Goal: Task Accomplishment & Management: Complete application form

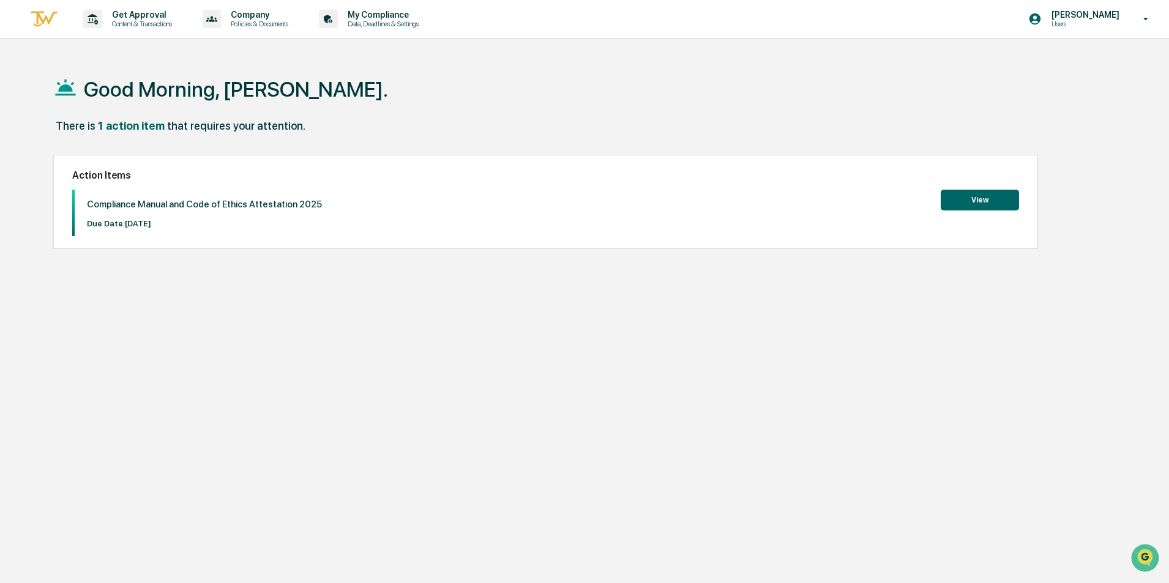
click at [974, 198] on button "View" at bounding box center [980, 200] width 78 height 21
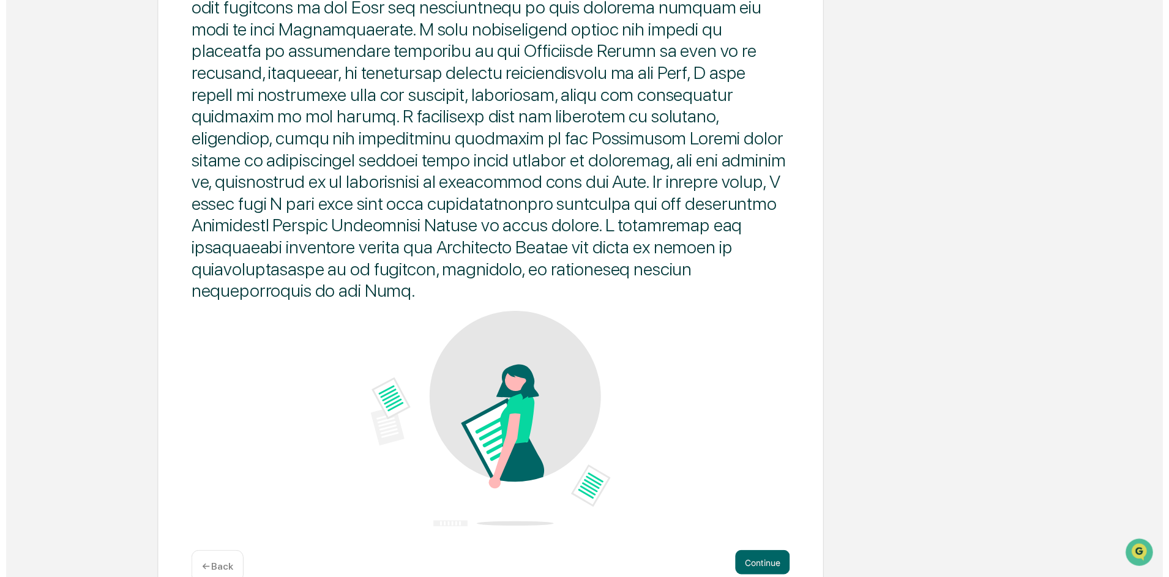
scroll to position [565, 0]
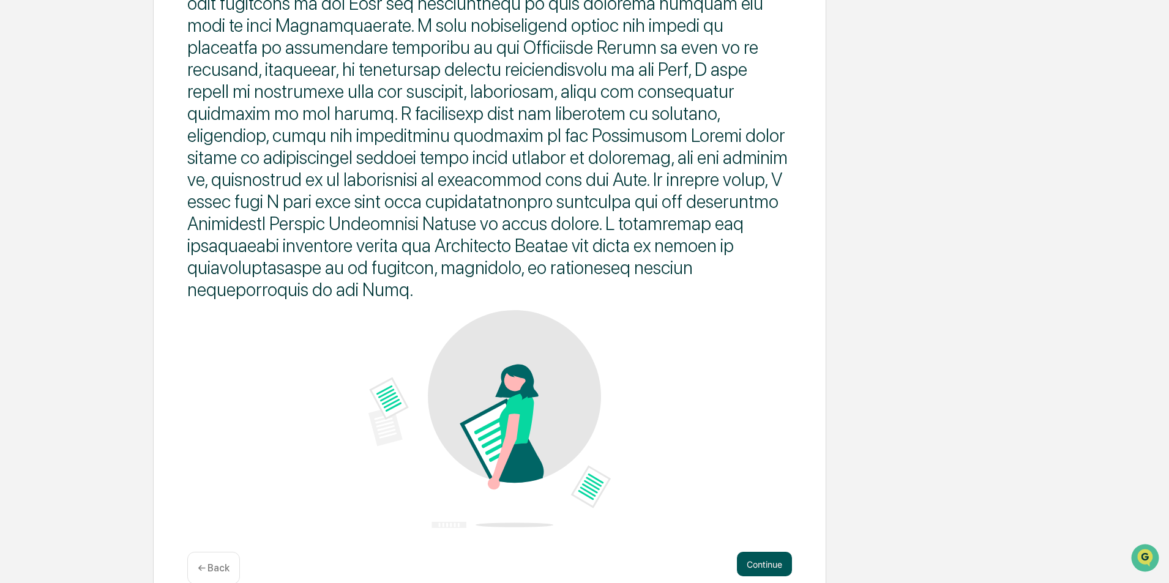
click at [752, 552] on button "Continue" at bounding box center [764, 564] width 55 height 24
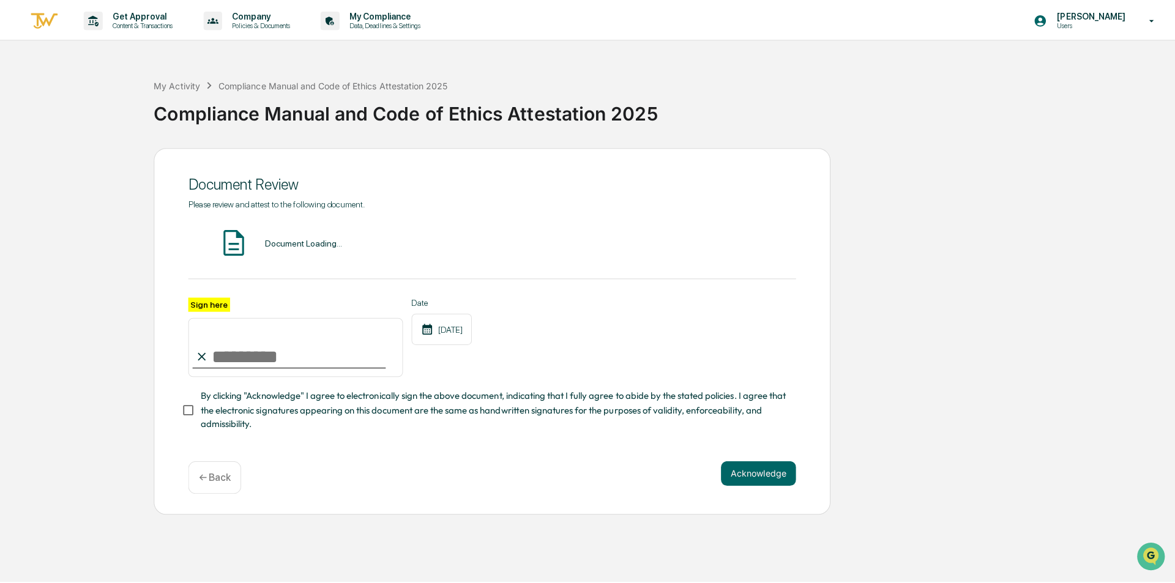
scroll to position [0, 0]
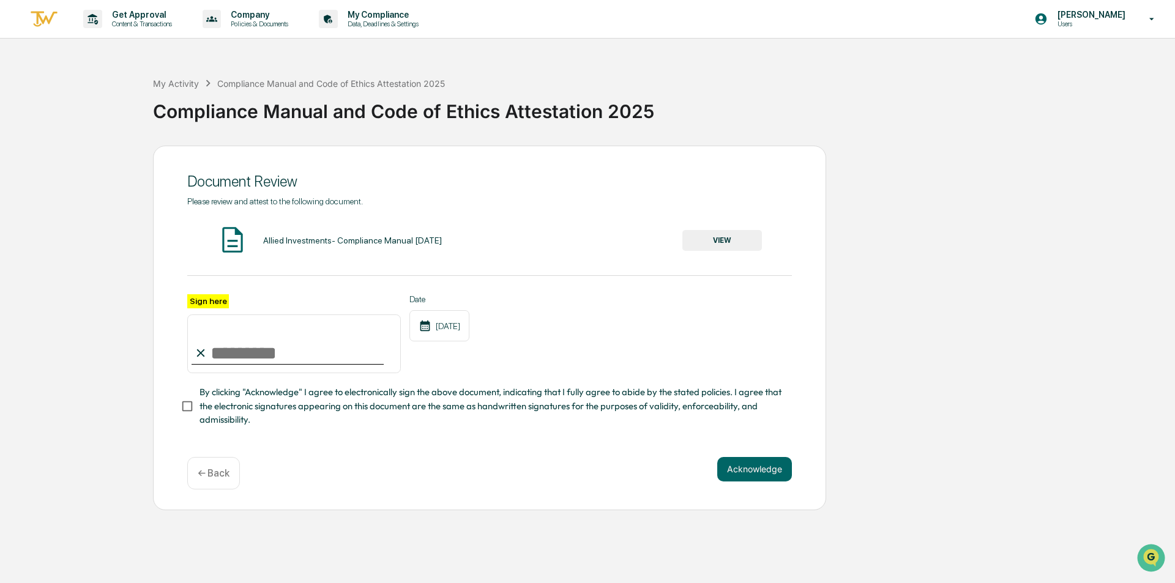
click at [219, 350] on input "Sign here" at bounding box center [294, 344] width 214 height 59
type input "**********"
click at [747, 472] on button "Acknowledge" at bounding box center [754, 469] width 75 height 24
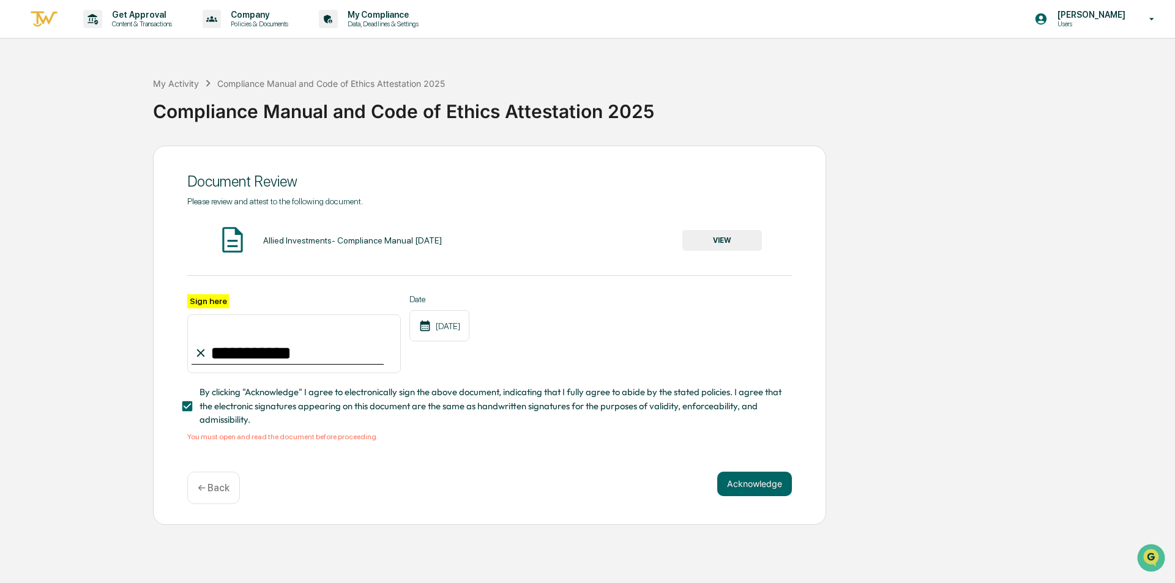
click at [731, 236] on button "VIEW" at bounding box center [723, 240] width 80 height 21
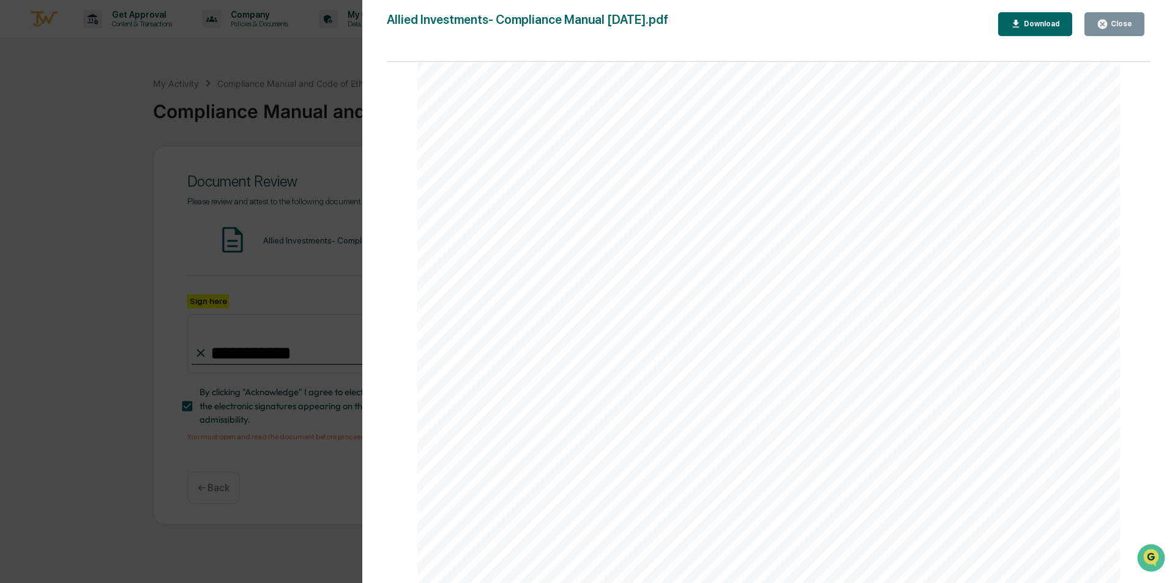
scroll to position [88263, 0]
click at [1045, 19] on div "Download" at bounding box center [1036, 24] width 50 height 12
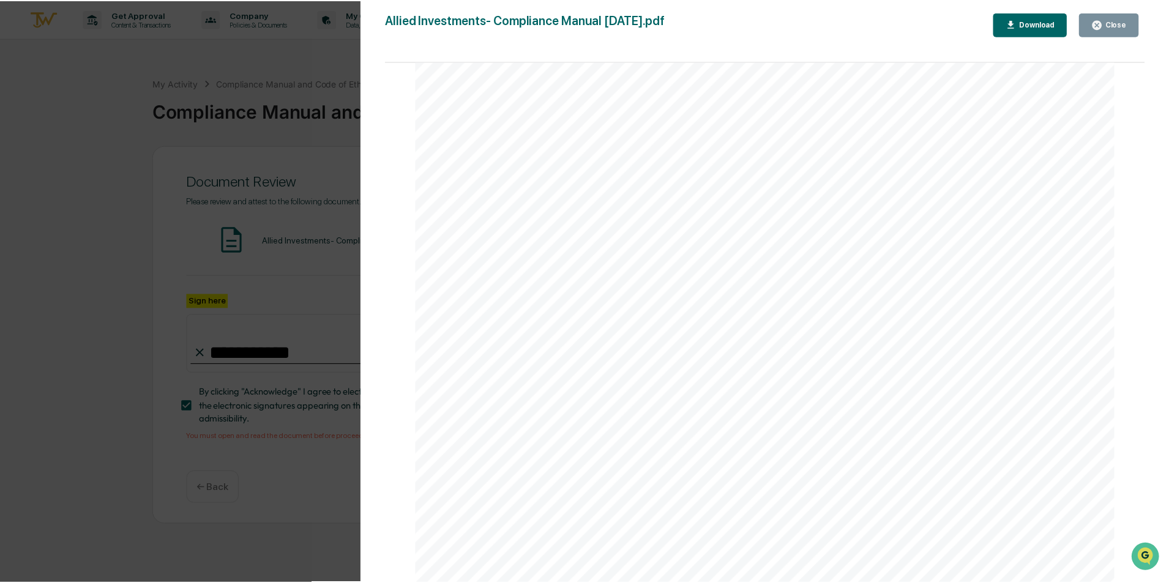
scroll to position [157070, 0]
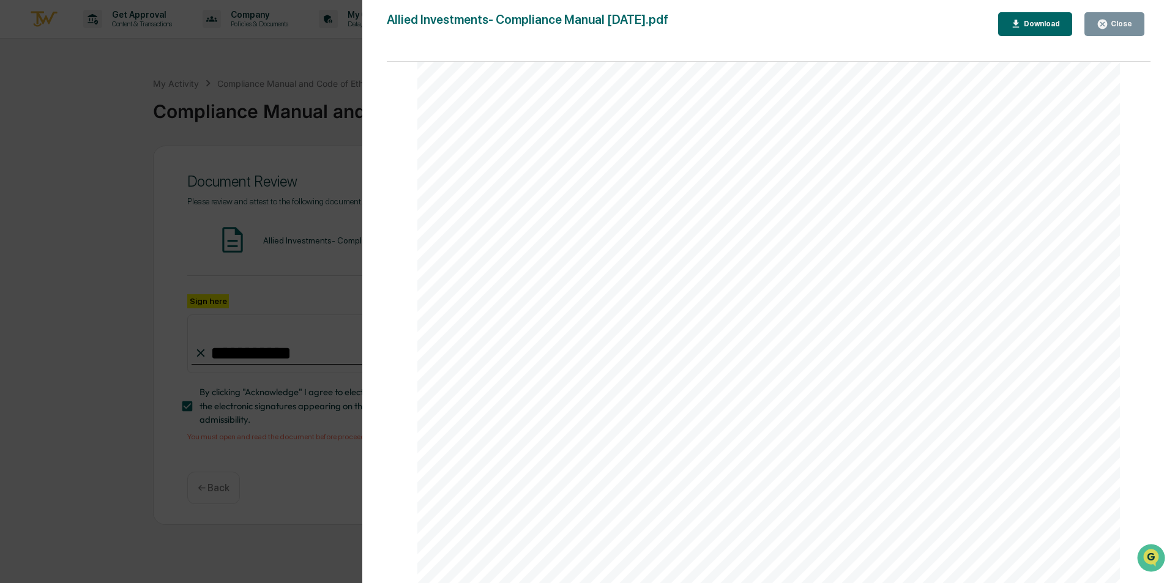
click at [1110, 20] on div "Close" at bounding box center [1115, 24] width 36 height 12
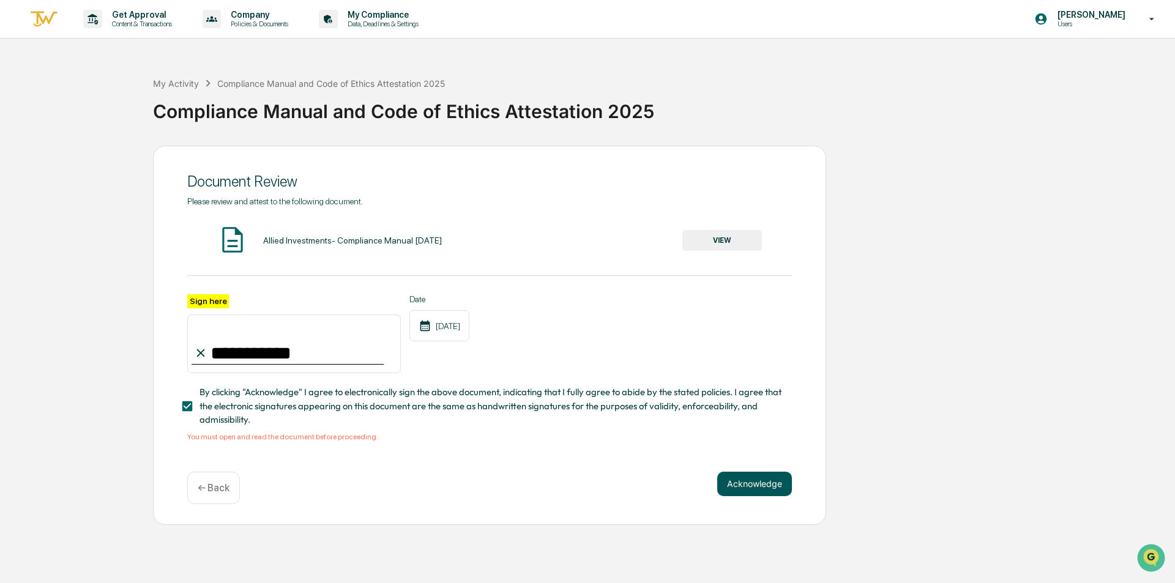
click at [755, 487] on button "Acknowledge" at bounding box center [754, 484] width 75 height 24
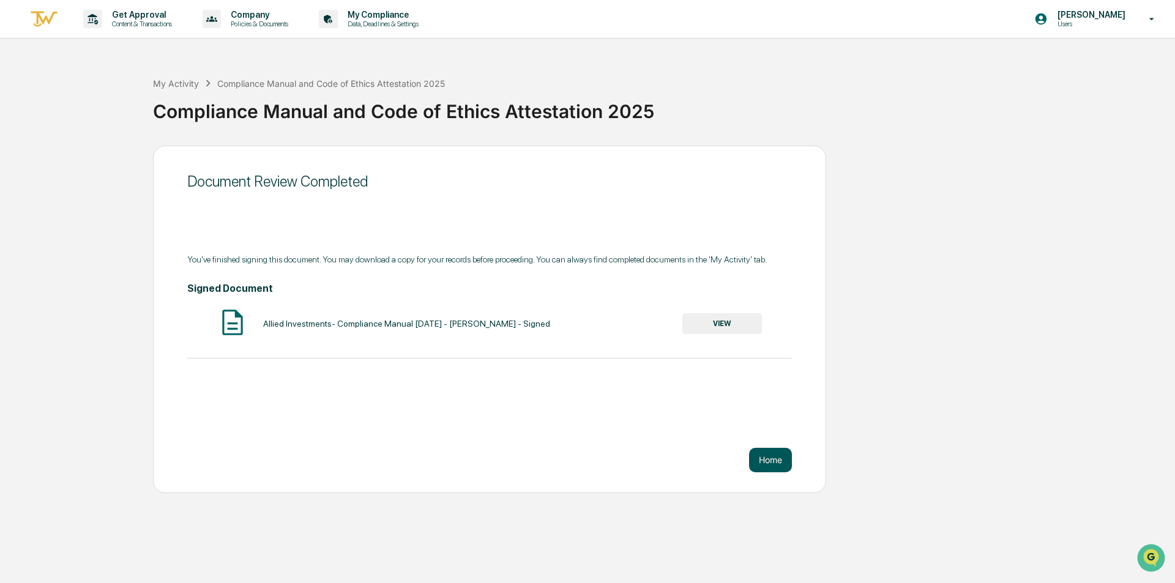
click at [776, 457] on button "Home" at bounding box center [770, 460] width 43 height 24
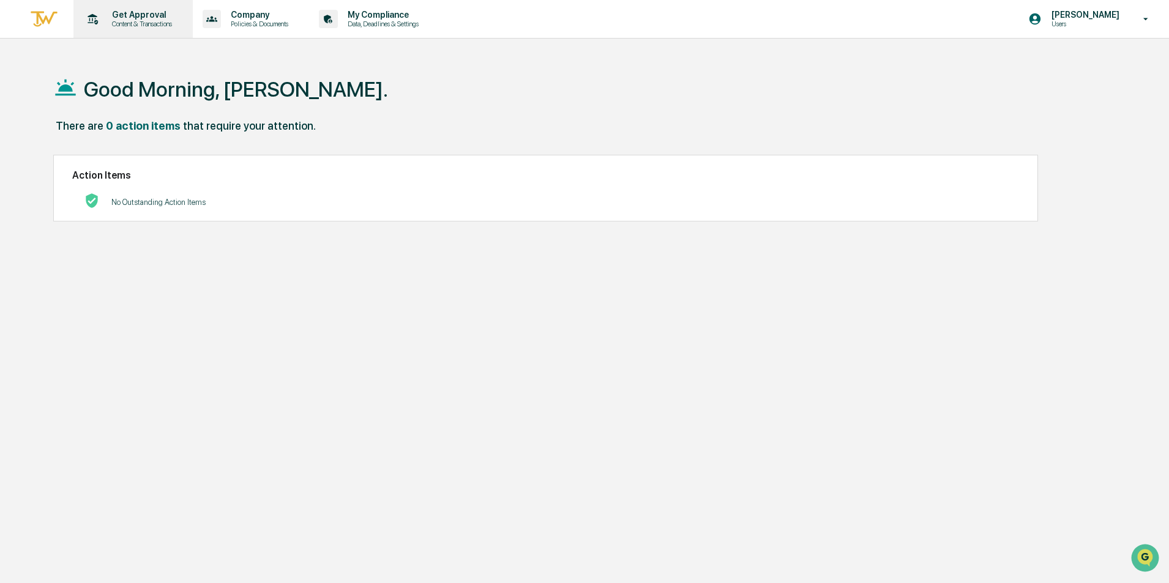
click at [138, 17] on p "Get Approval" at bounding box center [140, 15] width 76 height 10
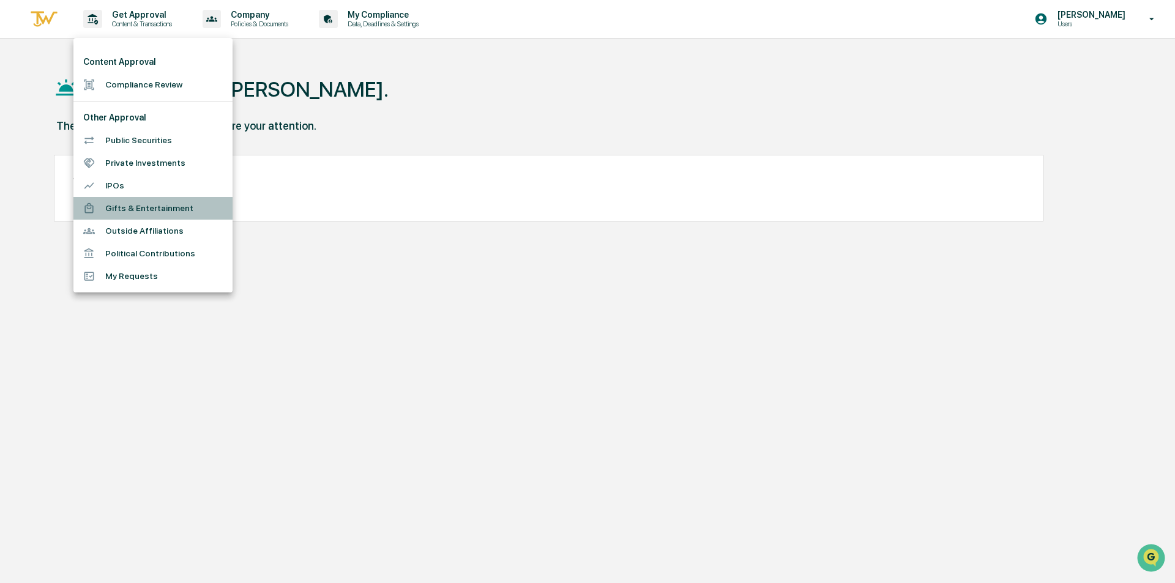
click at [152, 208] on li "Gifts & Entertainment" at bounding box center [152, 208] width 159 height 23
click at [152, 208] on div "Get Approval Content & Transactions Company Policies & Documents My Compliance …" at bounding box center [587, 321] width 1175 height 642
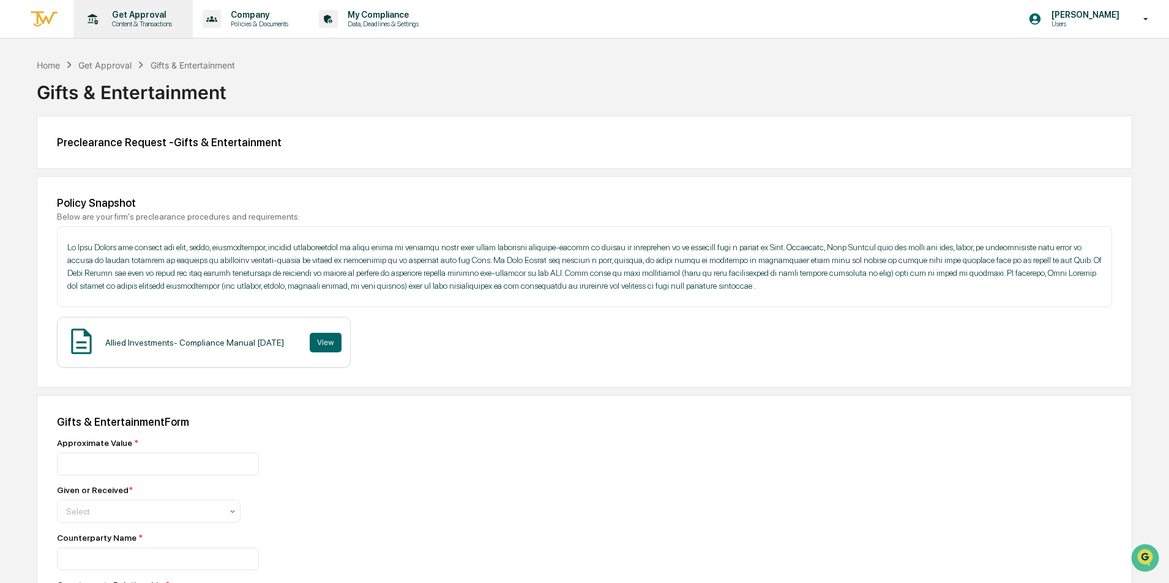
click at [137, 15] on p "Get Approval" at bounding box center [140, 15] width 76 height 10
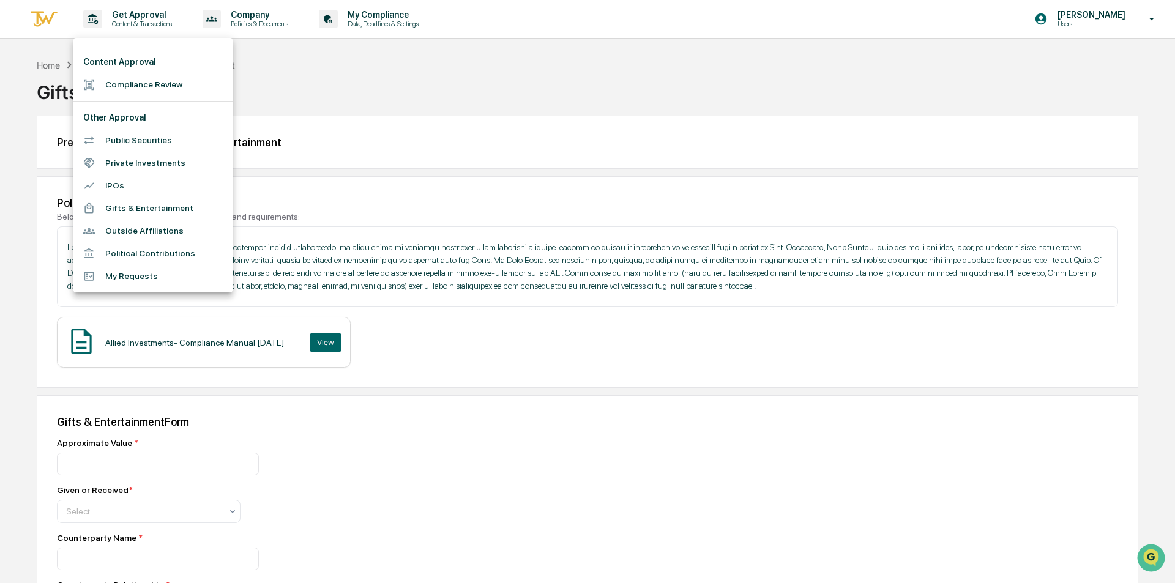
click at [449, 365] on div at bounding box center [587, 291] width 1175 height 583
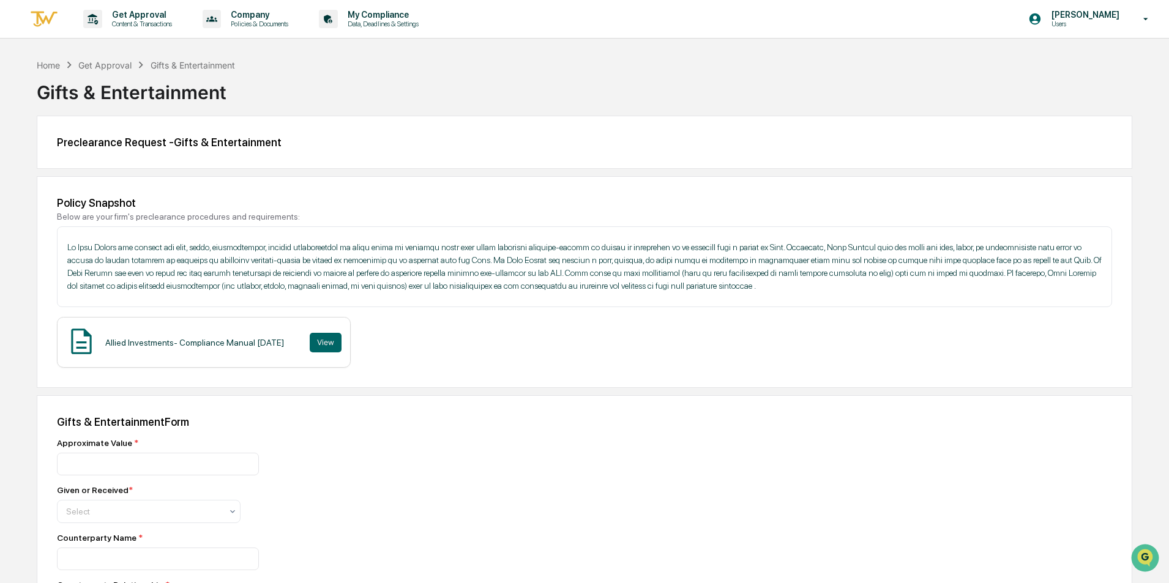
click at [449, 365] on div at bounding box center [584, 291] width 1169 height 583
click at [171, 447] on div "Approximate Value *" at bounding box center [271, 443] width 428 height 10
click at [168, 463] on input "number" at bounding box center [158, 464] width 202 height 23
drag, startPoint x: 122, startPoint y: 464, endPoint x: 0, endPoint y: 464, distance: 121.8
click at [0, 464] on div "Home Get Approval Gifts & Entertainment Gifts & Entertainment Preclearance Requ…" at bounding box center [584, 479] width 1169 height 843
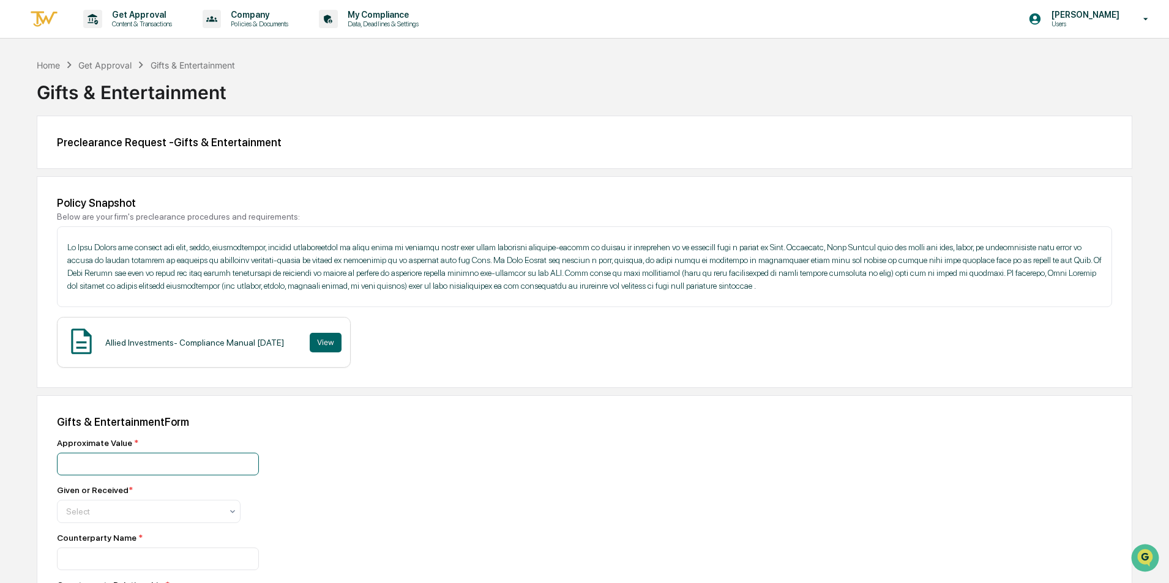
drag, startPoint x: 127, startPoint y: 462, endPoint x: 6, endPoint y: 462, distance: 120.6
click at [6, 462] on div "Home Get Approval Gifts & Entertainment Gifts & Entertainment Preclearance Requ…" at bounding box center [584, 479] width 1169 height 843
type input "******"
type input "*"
click at [76, 536] on div "Given" at bounding box center [149, 541] width 182 height 24
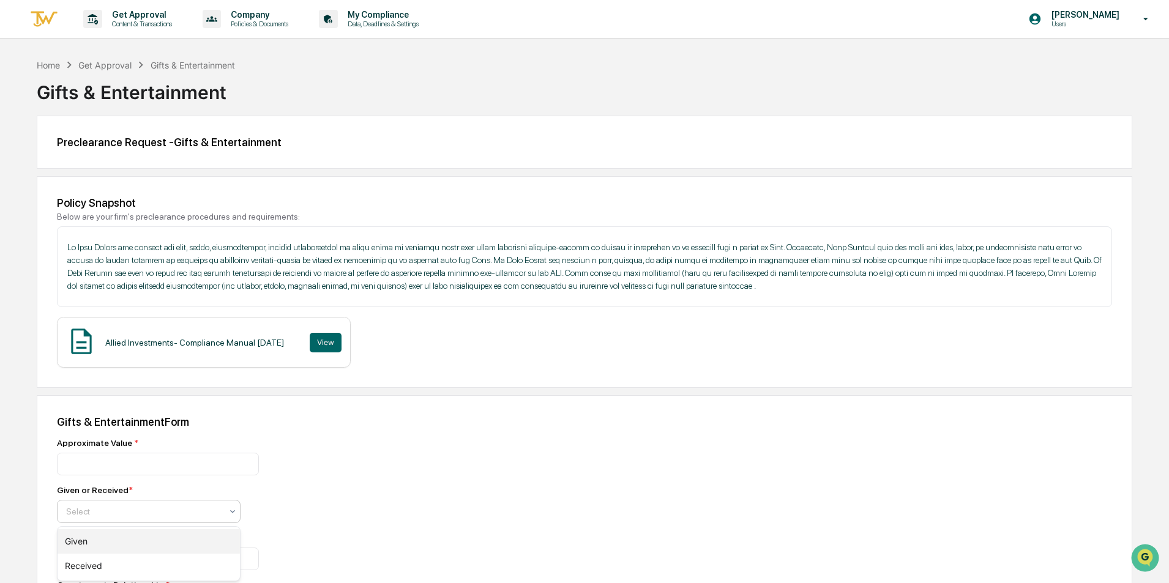
click at [76, 536] on div "Counterparty Name *" at bounding box center [271, 538] width 428 height 10
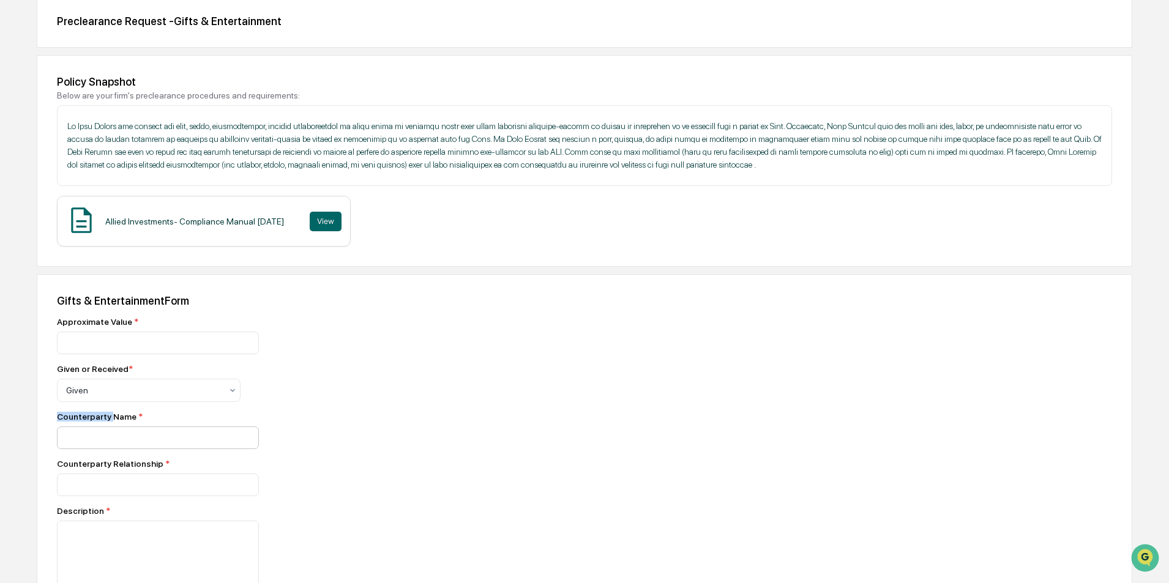
scroll to position [122, 0]
click at [149, 353] on input at bounding box center [158, 342] width 202 height 23
type input "**********"
type input "*"
click at [125, 353] on input at bounding box center [158, 342] width 202 height 23
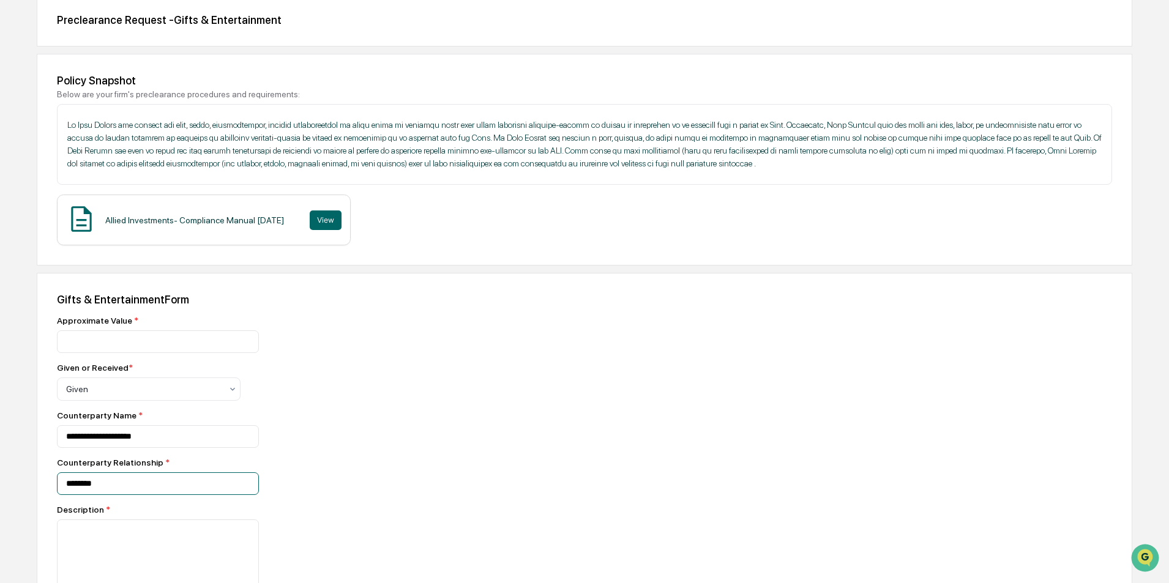
type input "********"
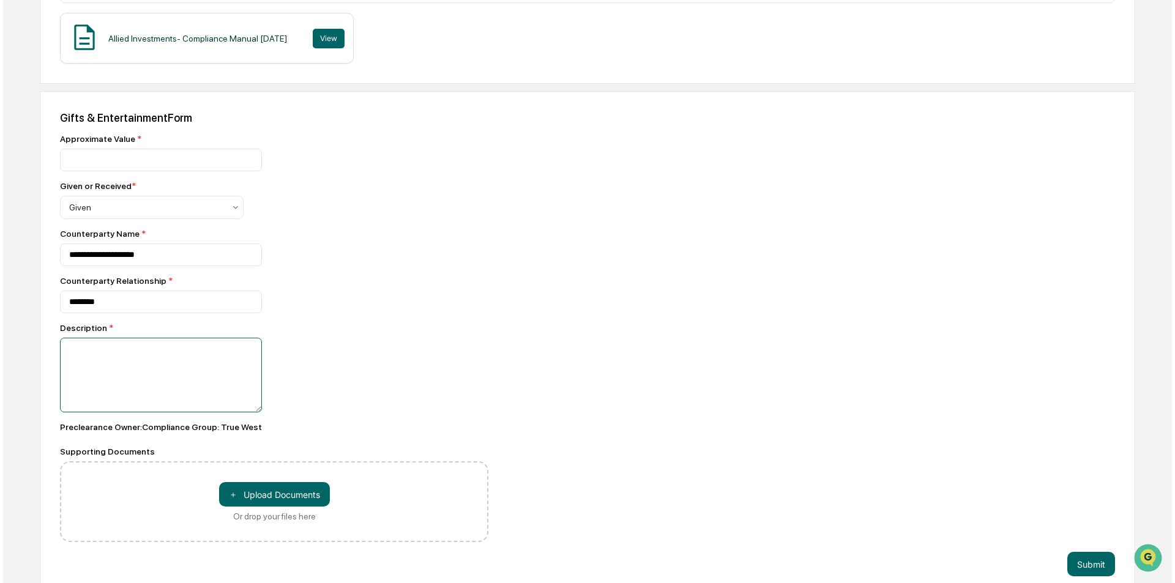
scroll to position [320, 0]
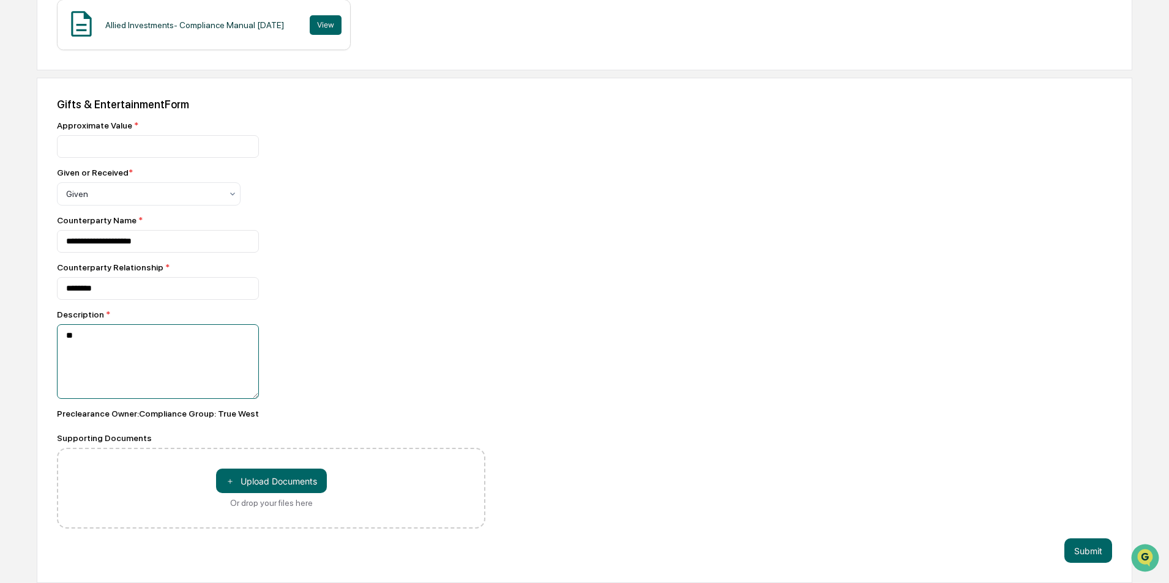
type textarea "*"
click at [112, 342] on textarea "*" at bounding box center [158, 361] width 202 height 75
type textarea "**********"
click at [294, 483] on button "＋ Upload Documents" at bounding box center [271, 481] width 111 height 24
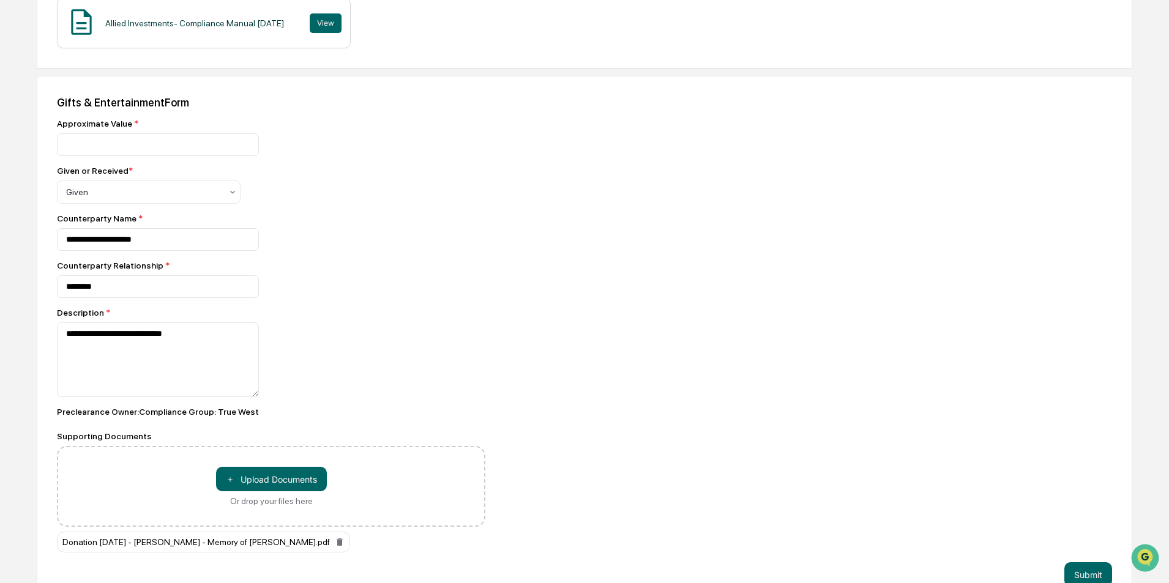
click at [657, 327] on div "**********" at bounding box center [585, 341] width 1096 height 531
click at [1085, 570] on button "Submit" at bounding box center [1089, 575] width 48 height 24
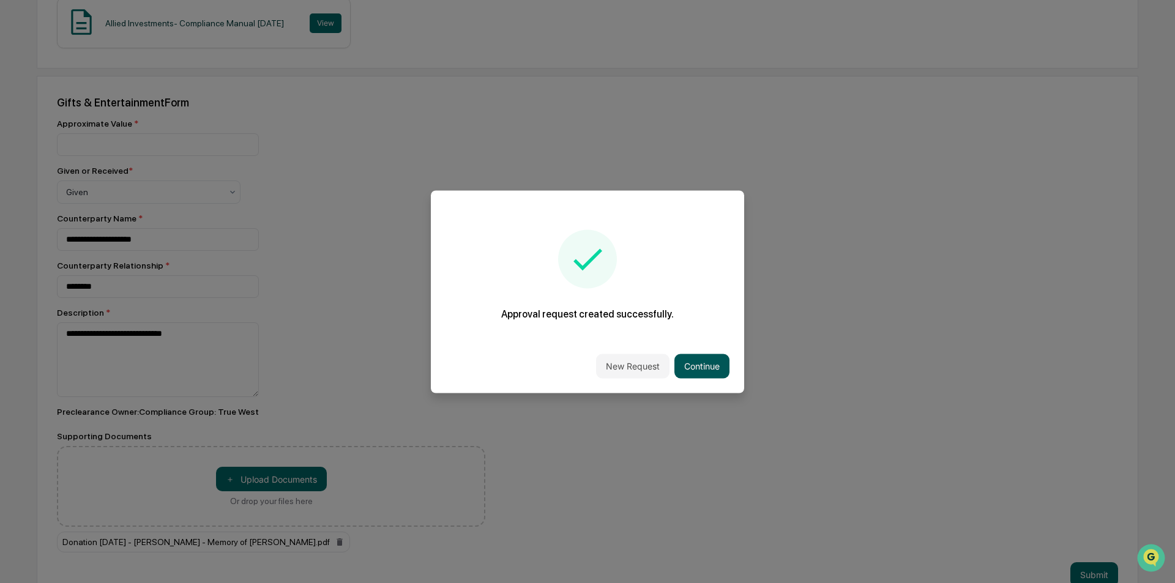
click at [708, 366] on button "Continue" at bounding box center [702, 366] width 55 height 24
